Goal: Task Accomplishment & Management: Manage account settings

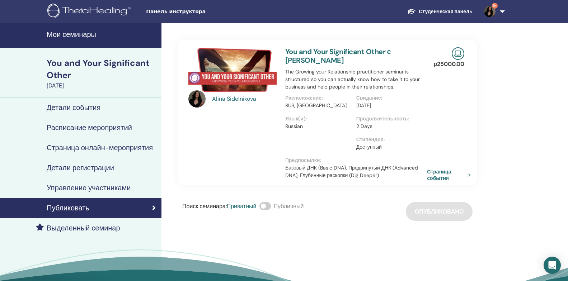
click at [71, 34] on h4 "Мои семинары" at bounding box center [102, 34] width 110 height 9
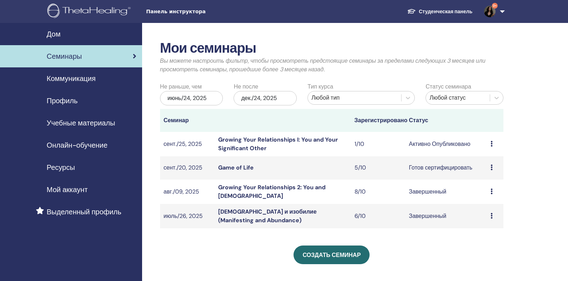
click at [259, 140] on link "Growing Your Relationships I: You and Your Significant Other" at bounding box center [278, 144] width 120 height 16
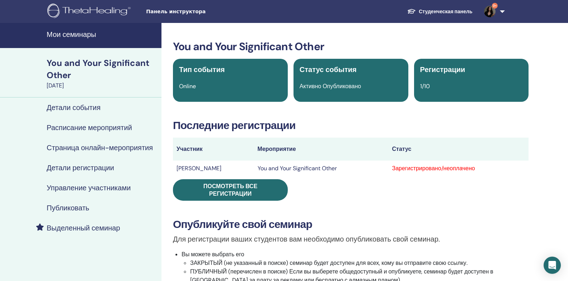
click at [86, 188] on h4 "Управление участниками" at bounding box center [89, 188] width 84 height 9
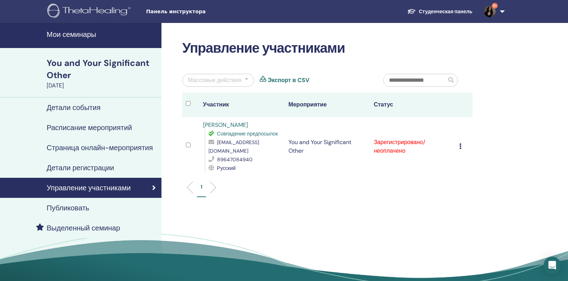
click at [461, 143] on icon at bounding box center [460, 146] width 2 height 6
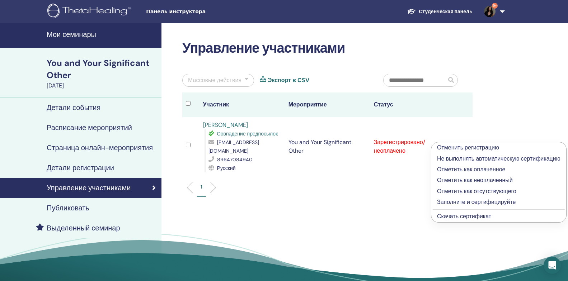
click at [470, 169] on p "Отметить как оплаченное" at bounding box center [498, 169] width 123 height 9
